Goal: Task Accomplishment & Management: Use online tool/utility

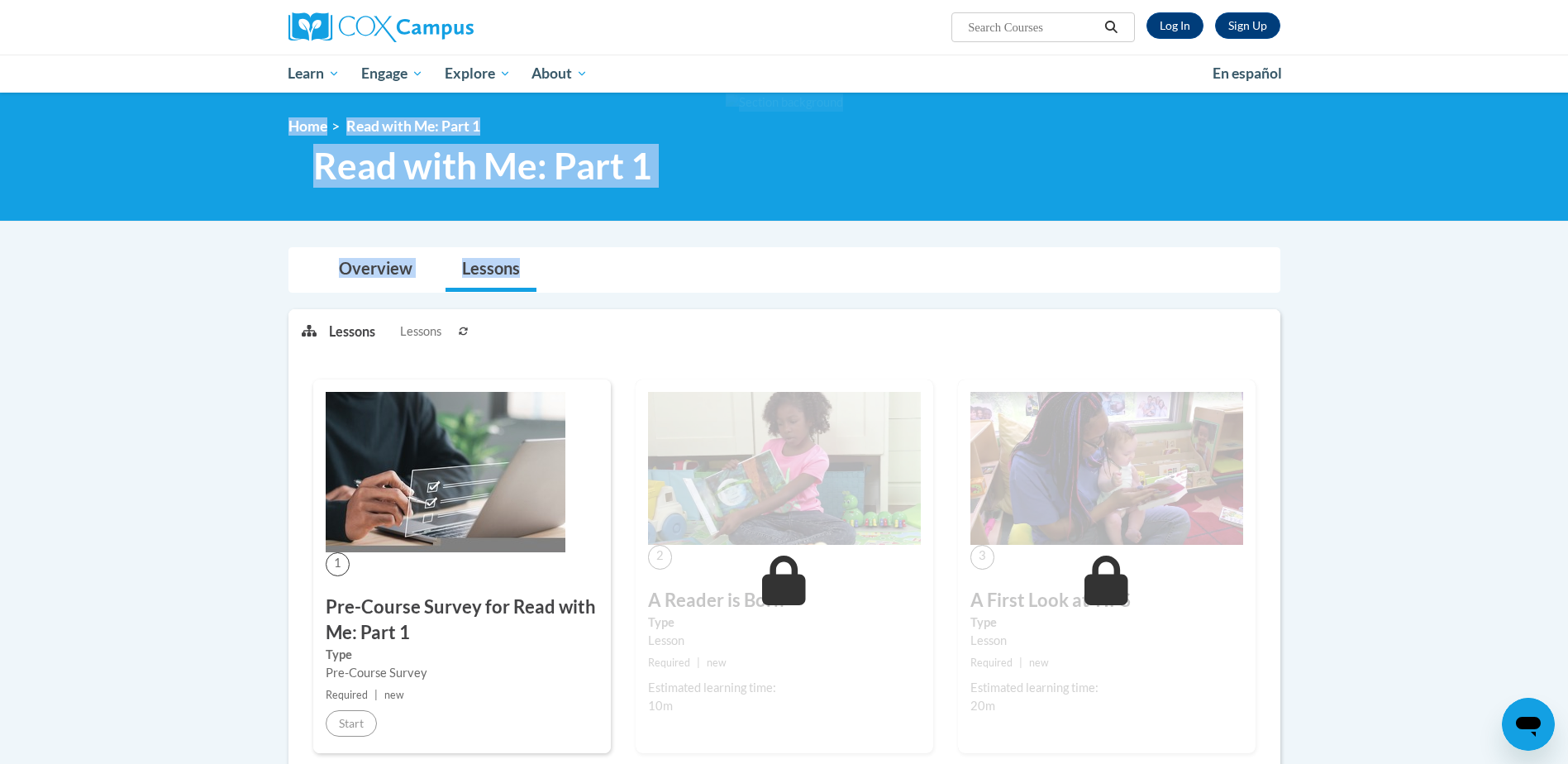
drag, startPoint x: 1567, startPoint y: 203, endPoint x: 1565, endPoint y: 273, distance: 70.0
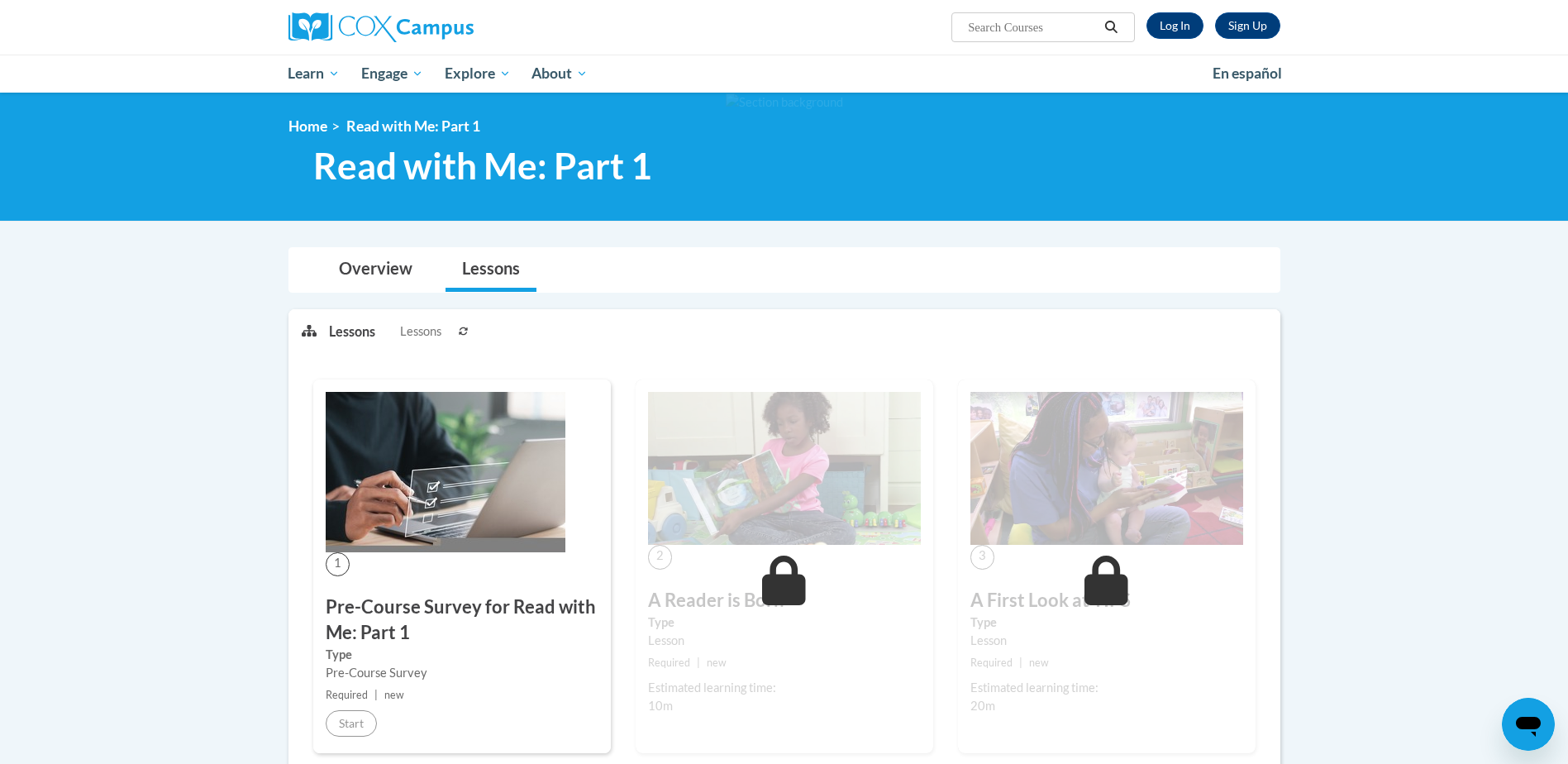
drag, startPoint x: 1565, startPoint y: 273, endPoint x: 1434, endPoint y: 315, distance: 137.6
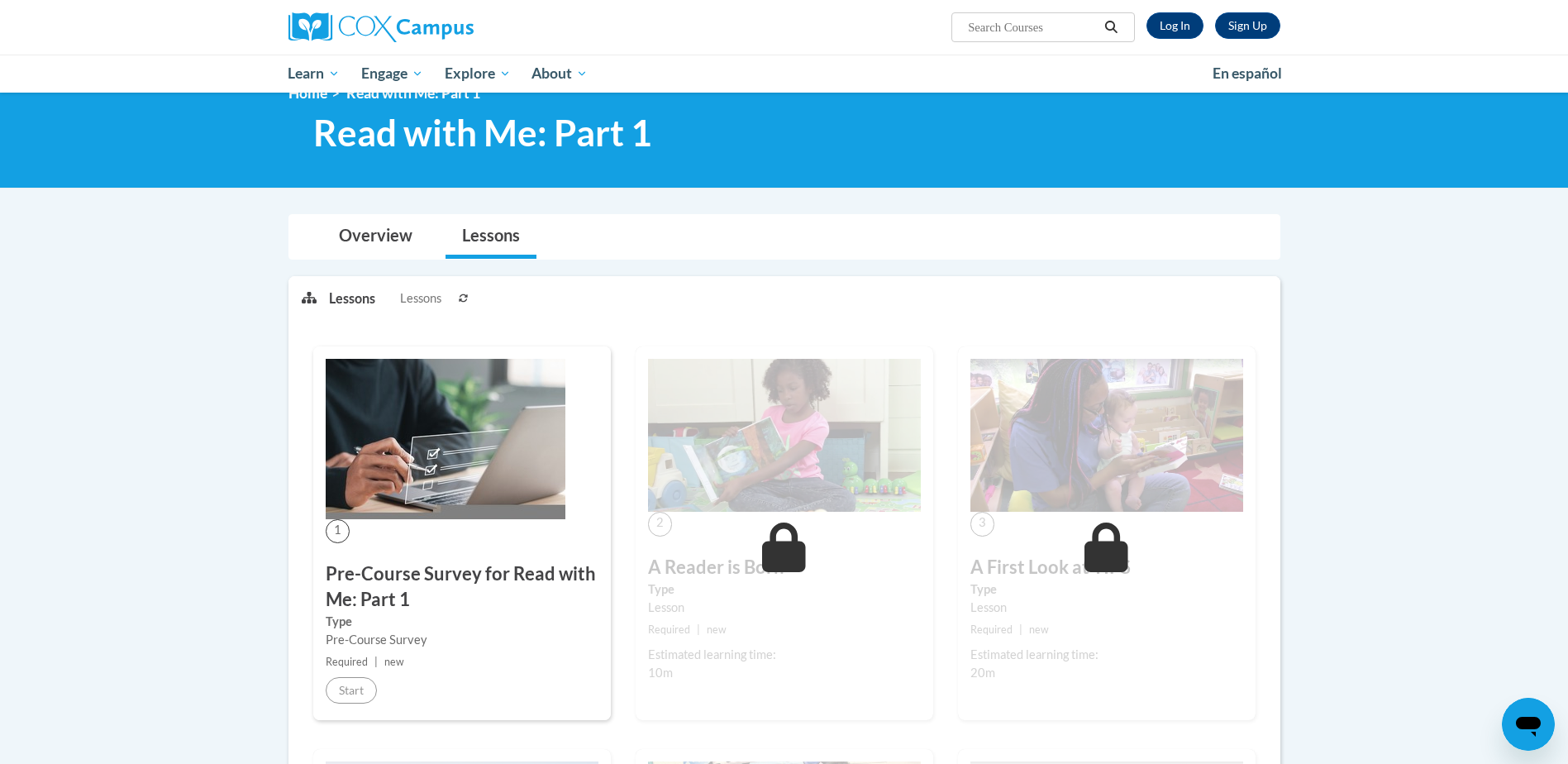
scroll to position [3, 0]
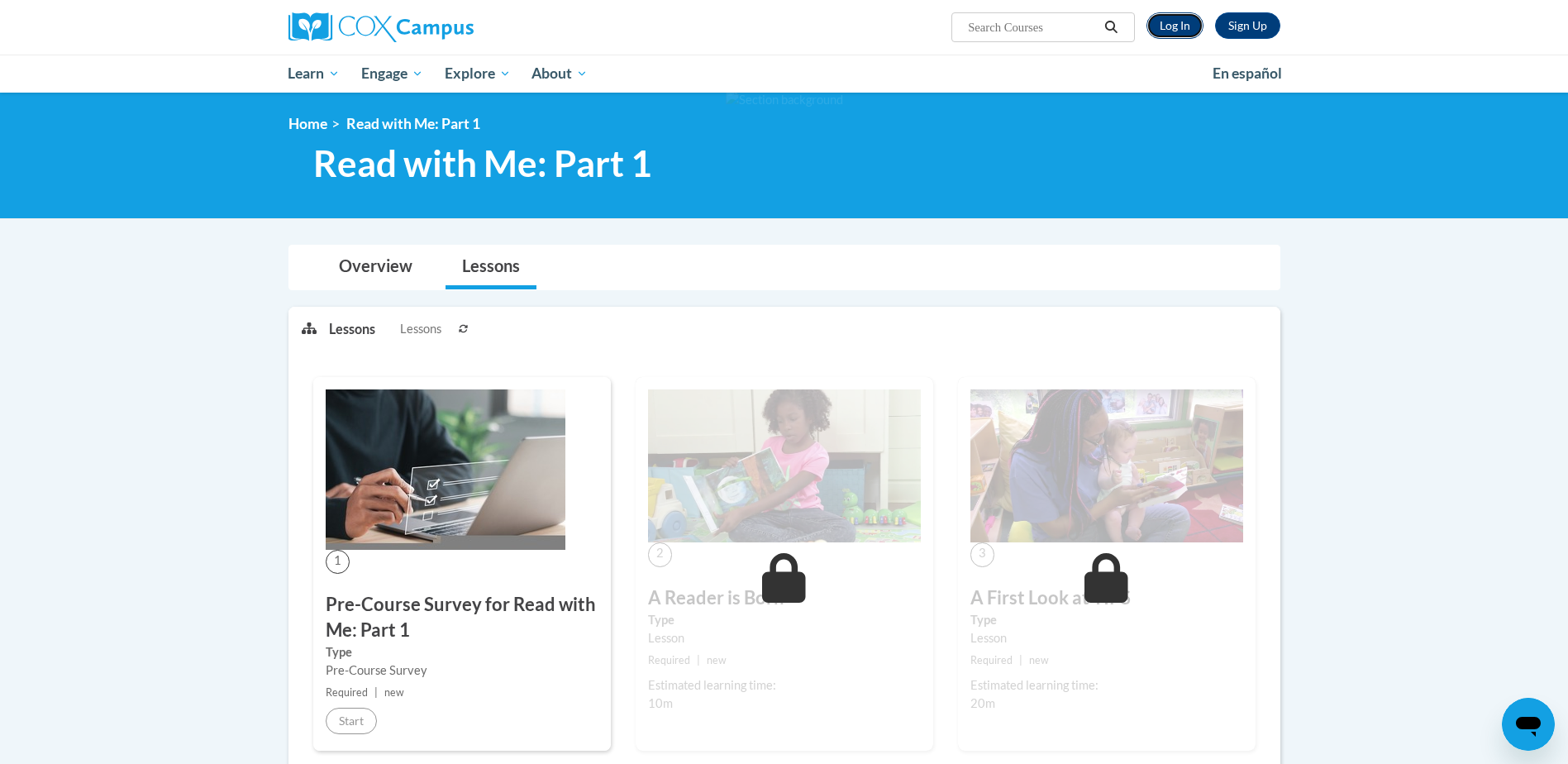
click at [1173, 20] on link "Log In" at bounding box center [1175, 25] width 57 height 27
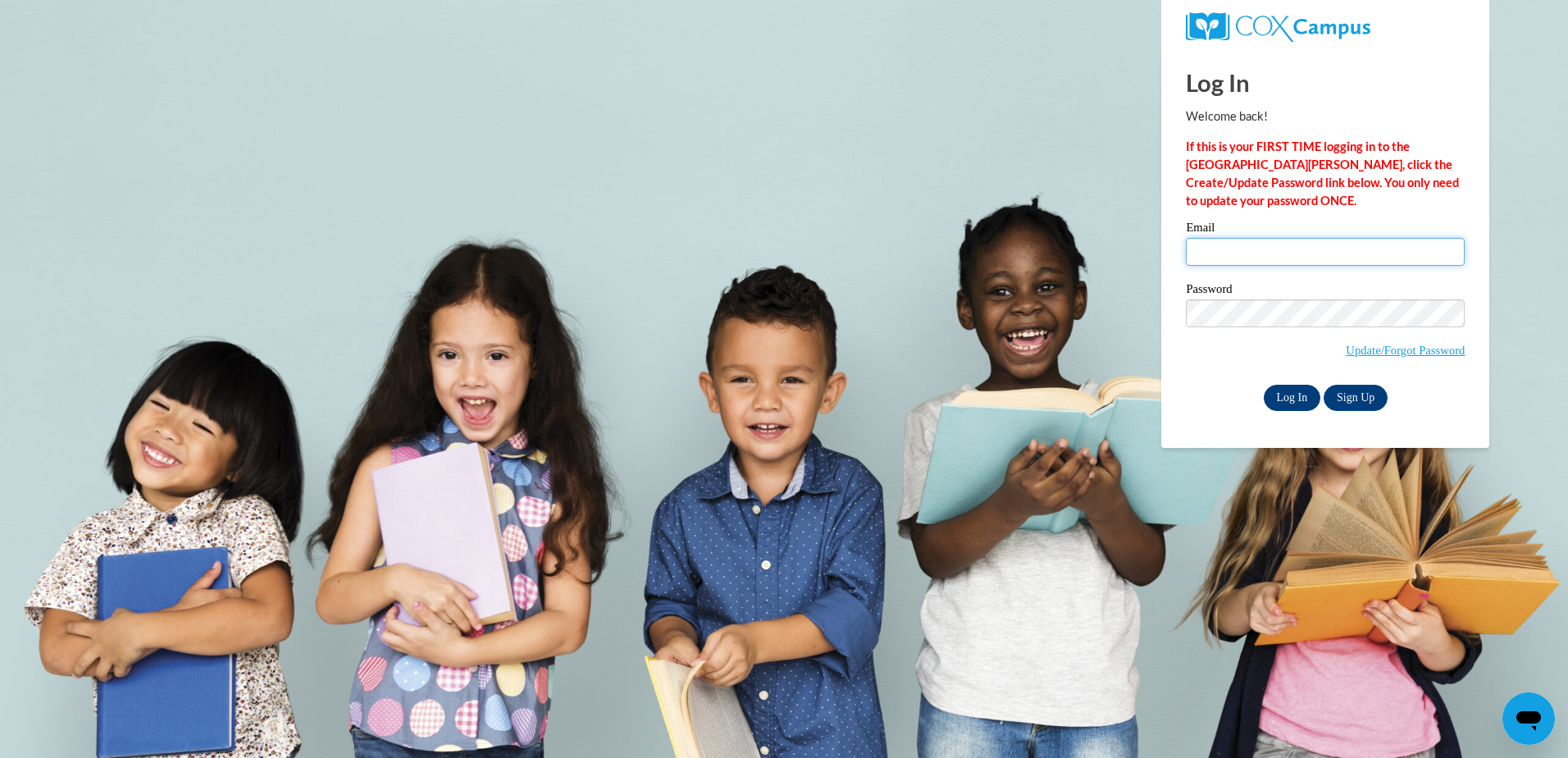
type input "Sforbes@brightoncenter.com"
click at [1283, 395] on input "Log In" at bounding box center [1291, 397] width 57 height 26
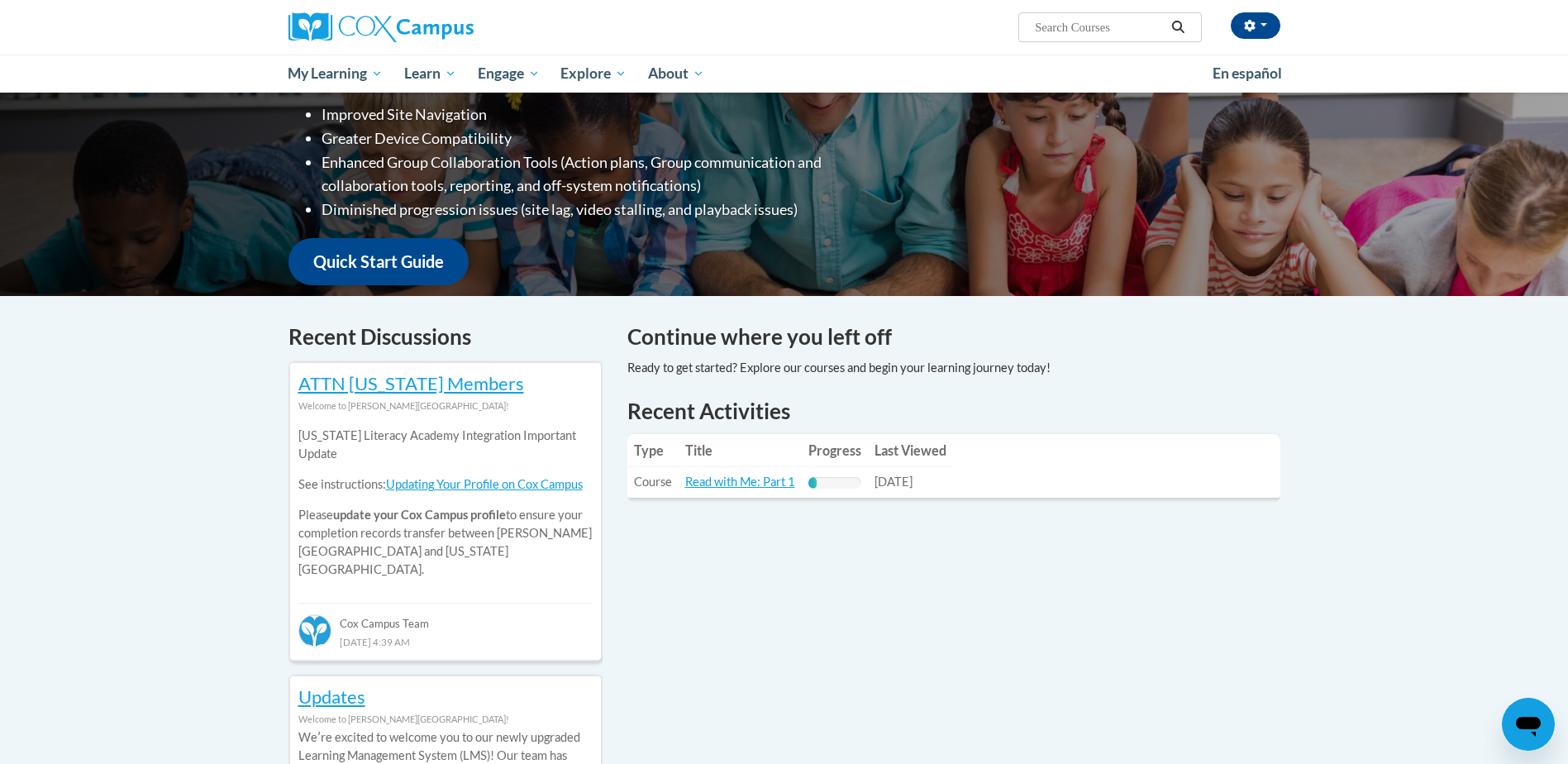
scroll to position [318, 0]
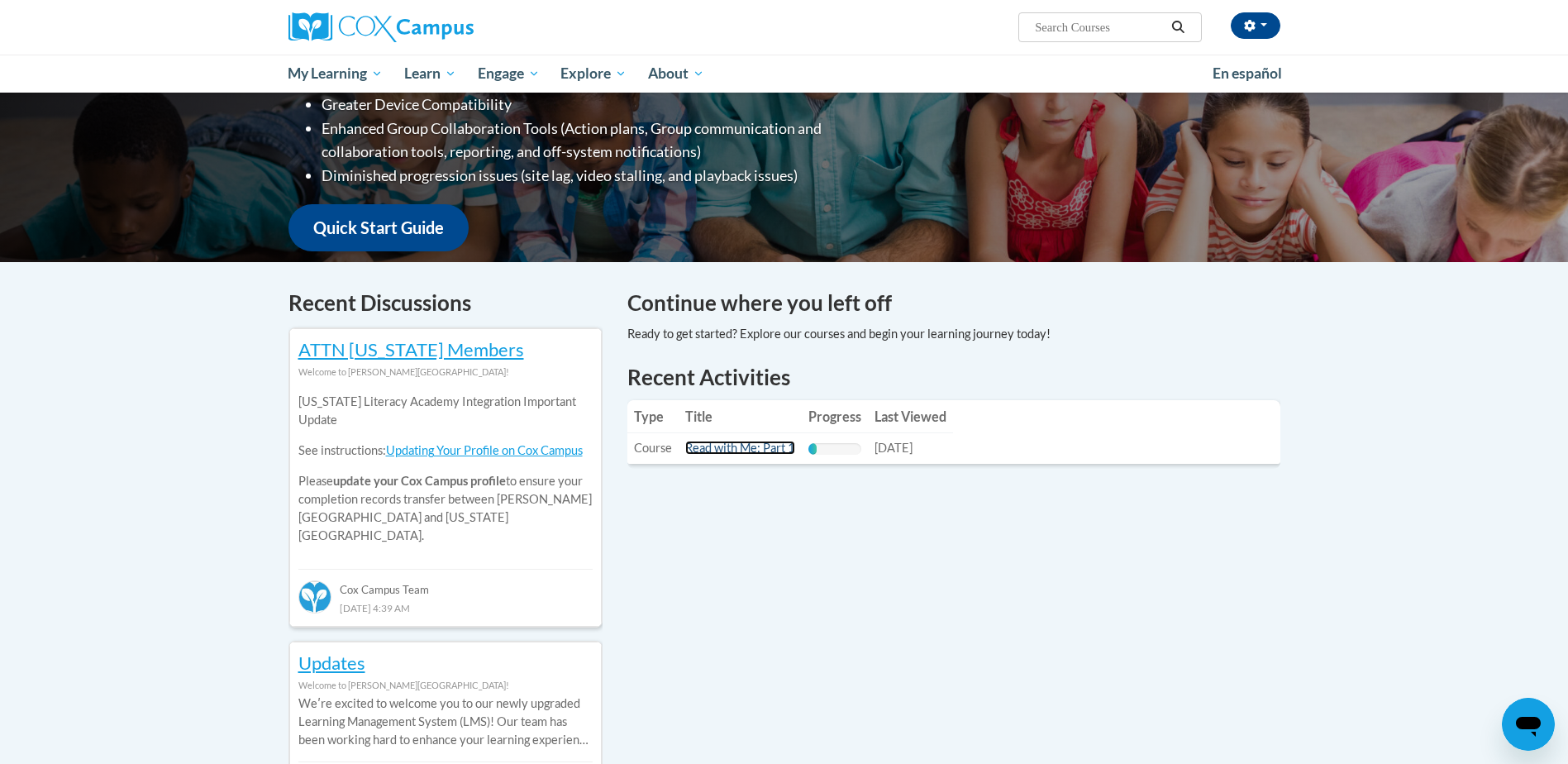
click at [750, 442] on link "Read with Me: Part 1" at bounding box center [740, 447] width 110 height 14
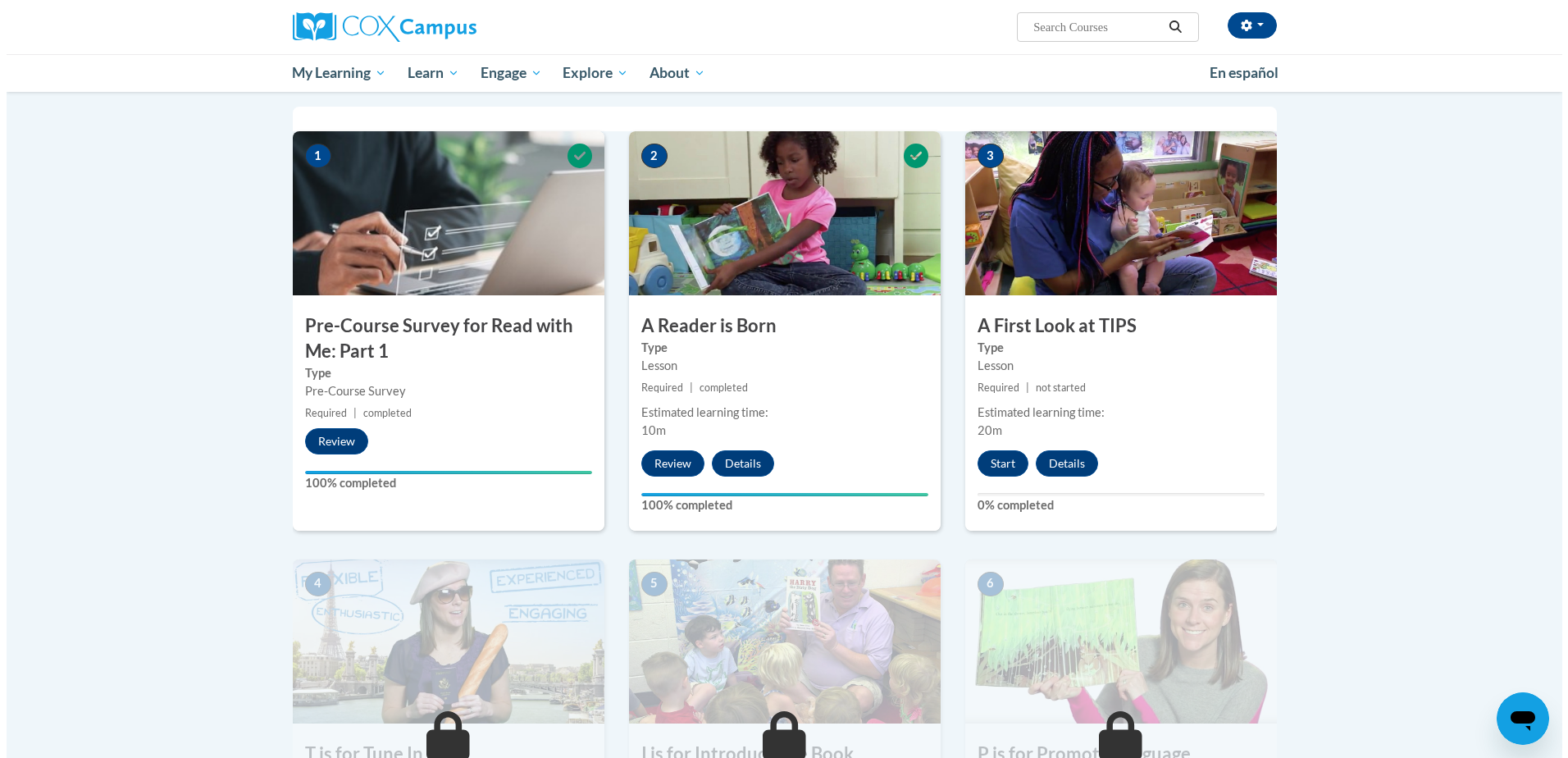
scroll to position [386, 0]
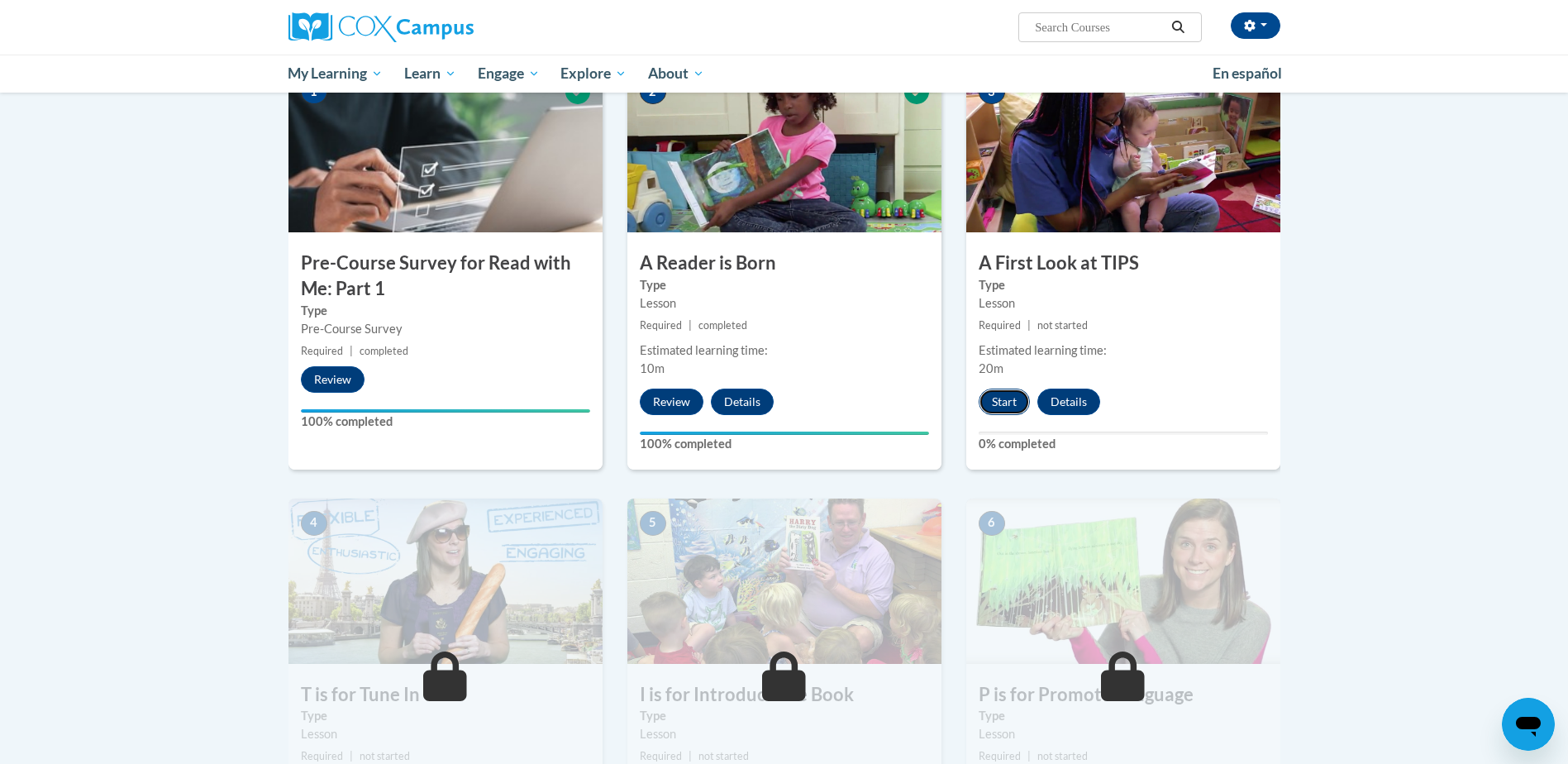
click at [1003, 401] on button "Start" at bounding box center [1005, 401] width 52 height 27
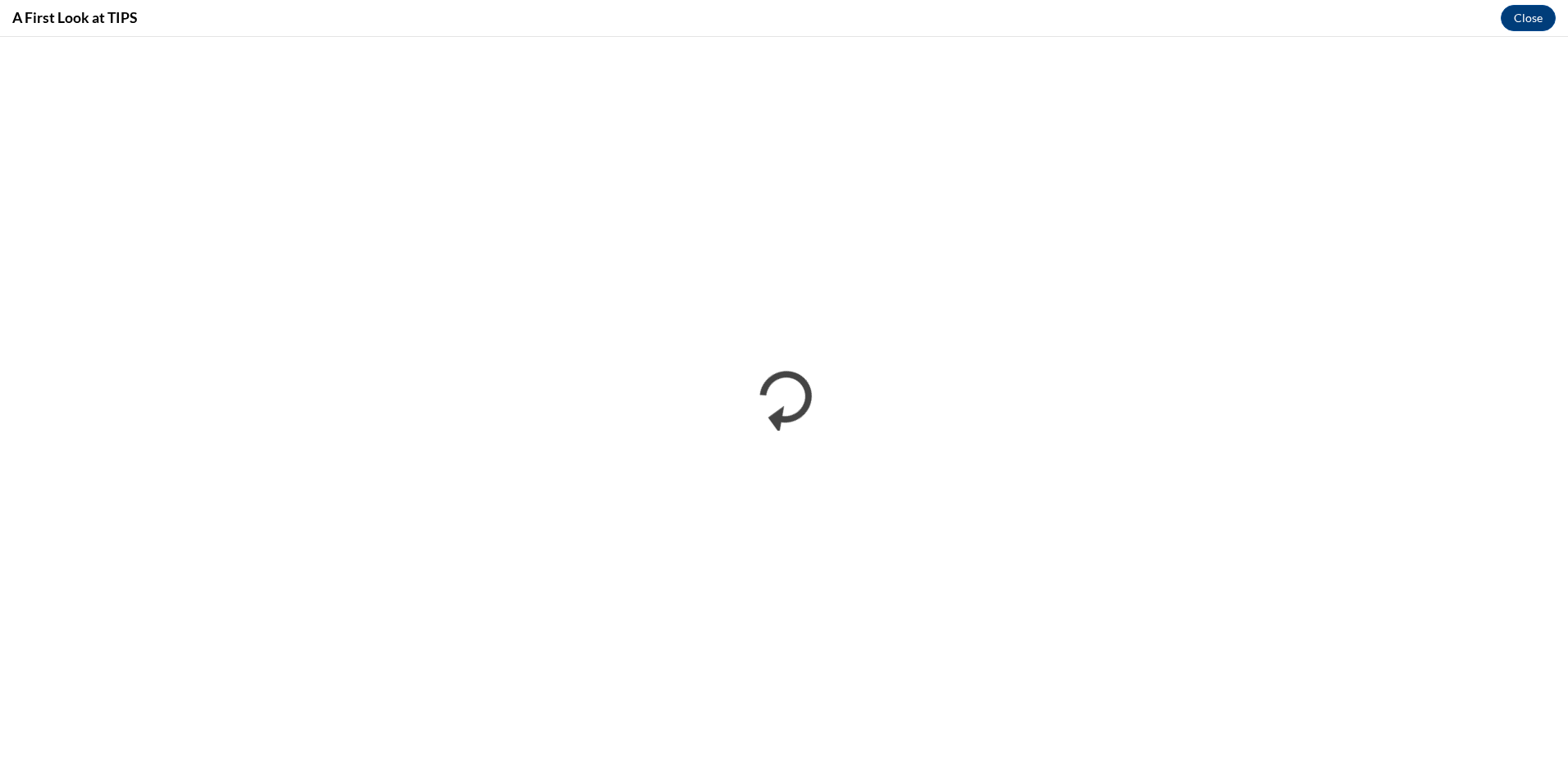
scroll to position [0, 0]
